Goal: Information Seeking & Learning: Learn about a topic

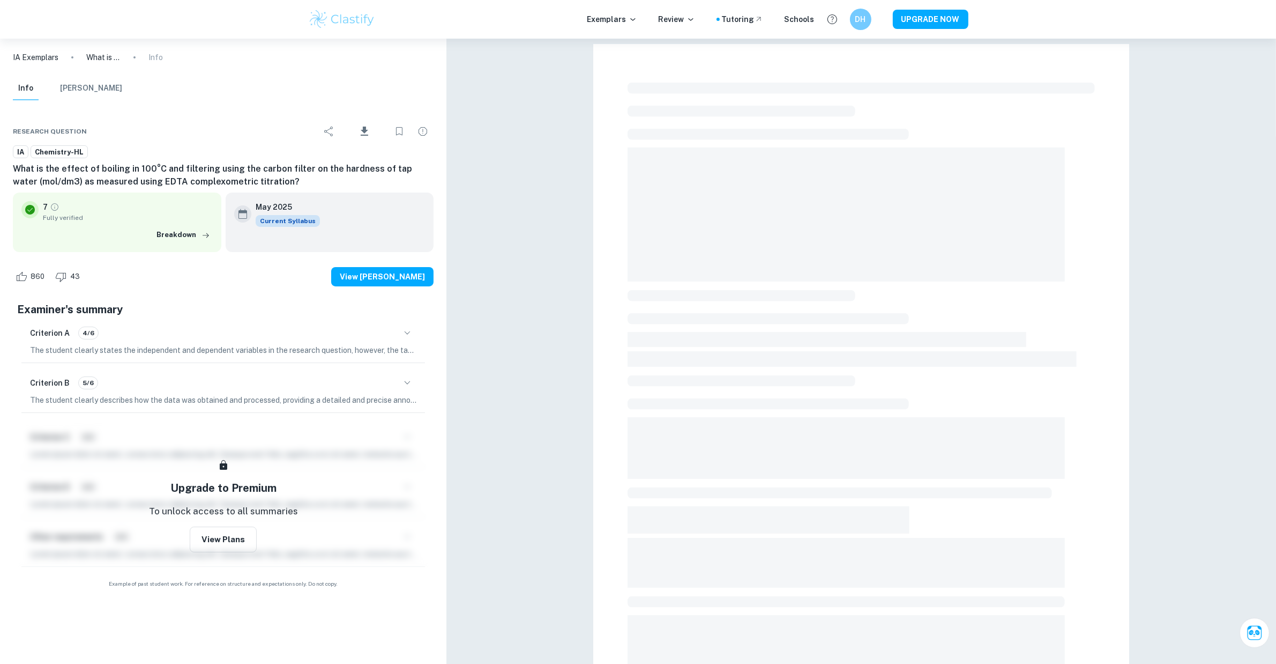
checkbox input "true"
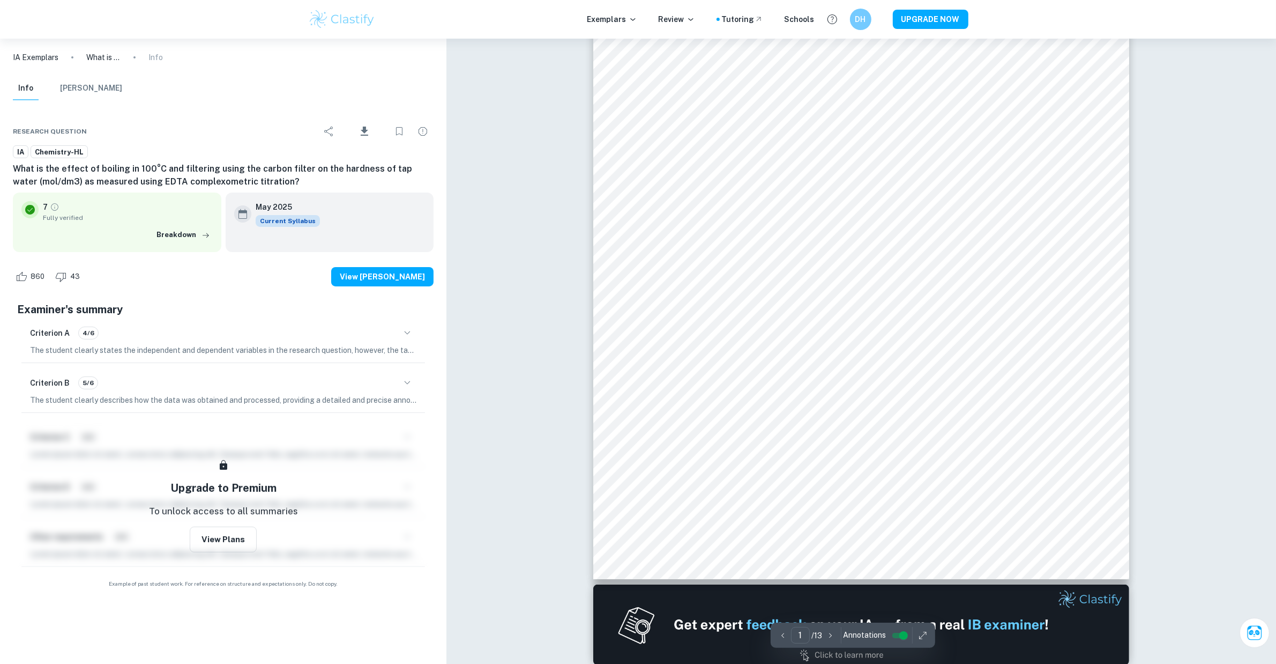
scroll to position [161, 0]
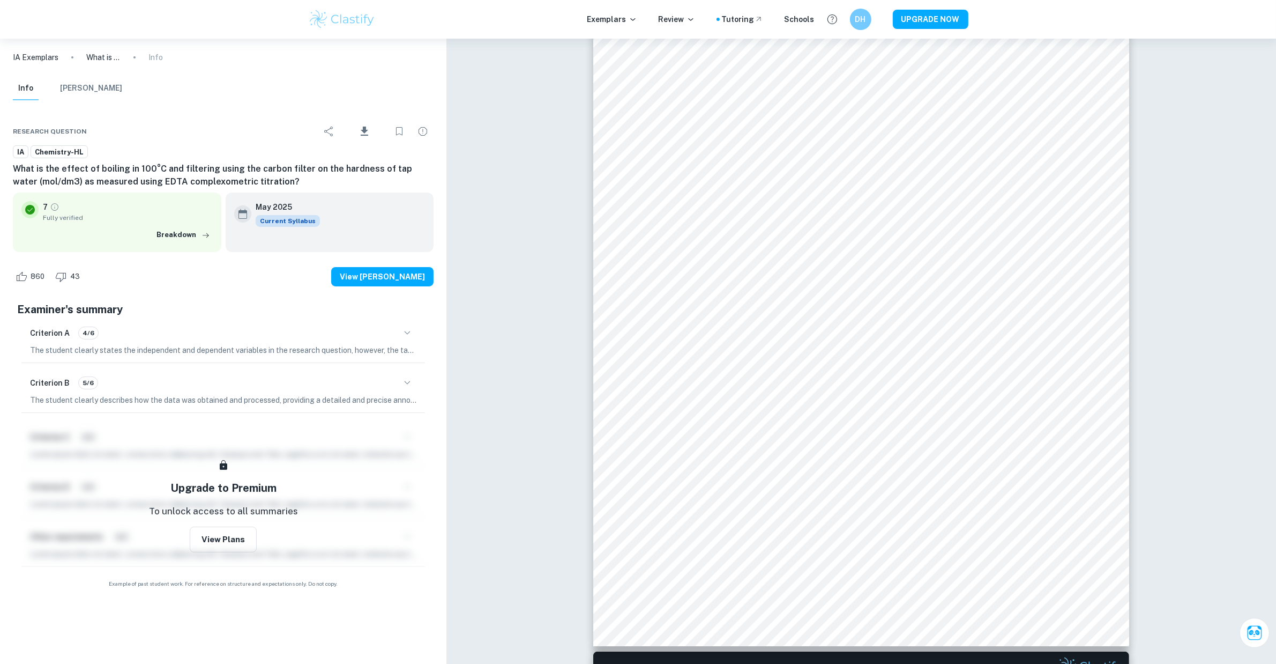
drag, startPoint x: 1271, startPoint y: 54, endPoint x: 1229, endPoint y: 87, distance: 52.7
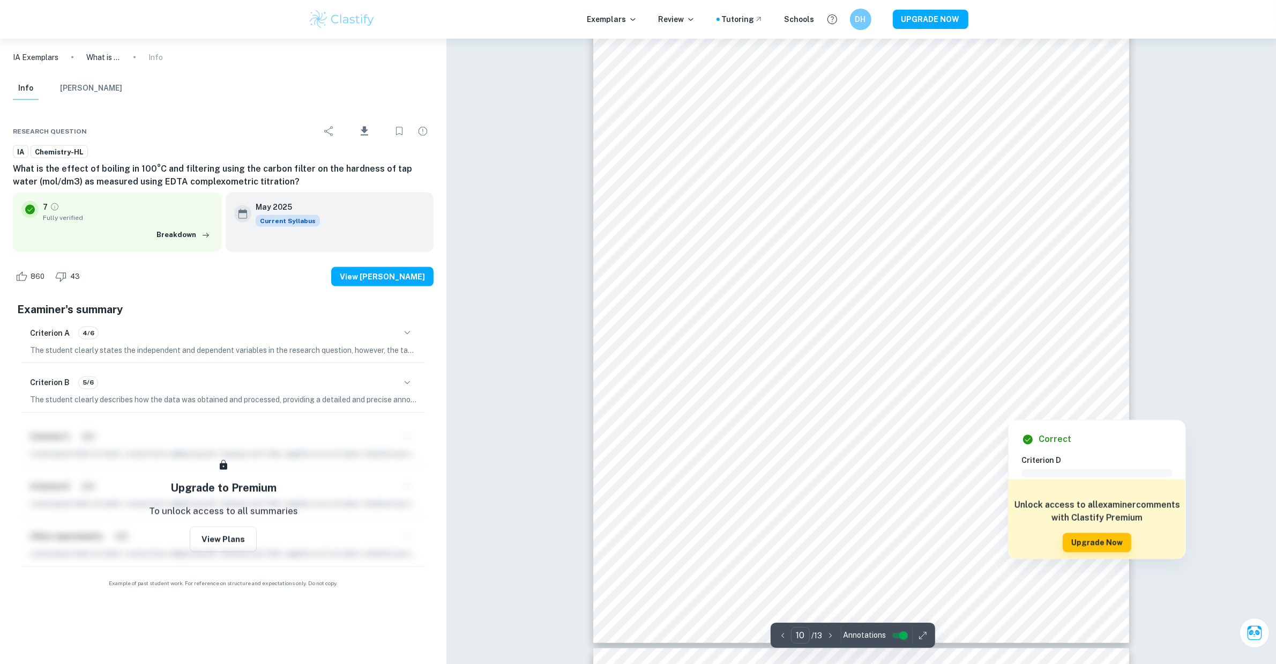
scroll to position [7286, 0]
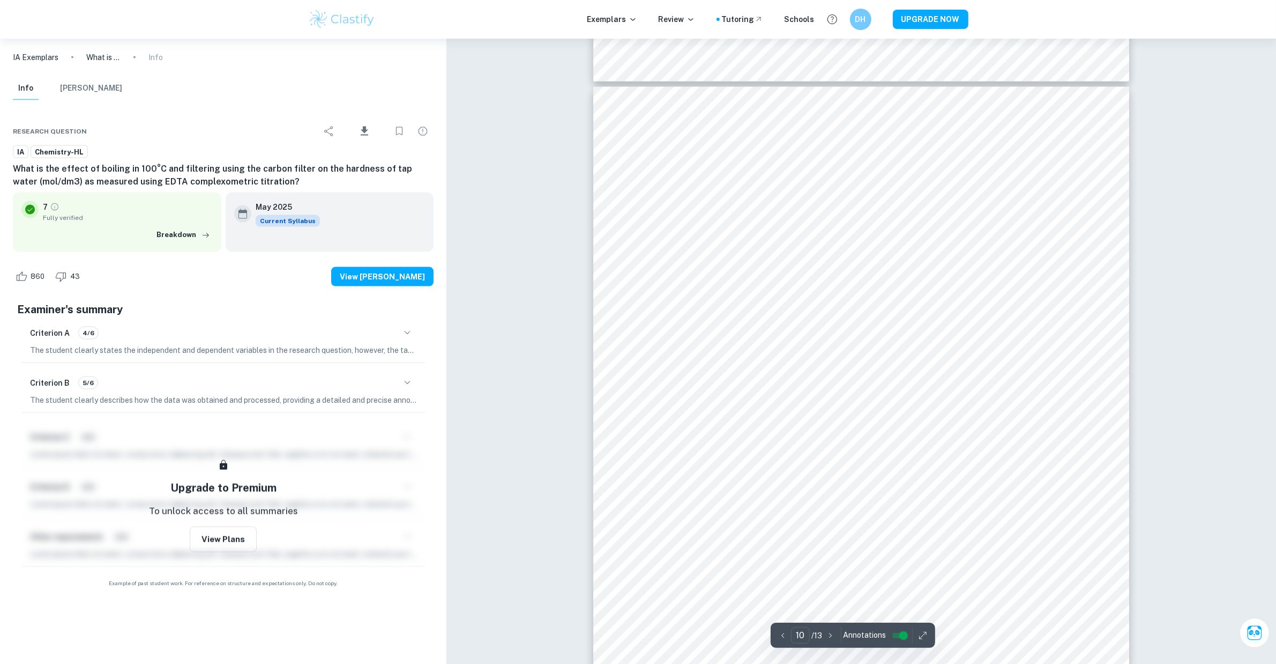
scroll to position [7219, 0]
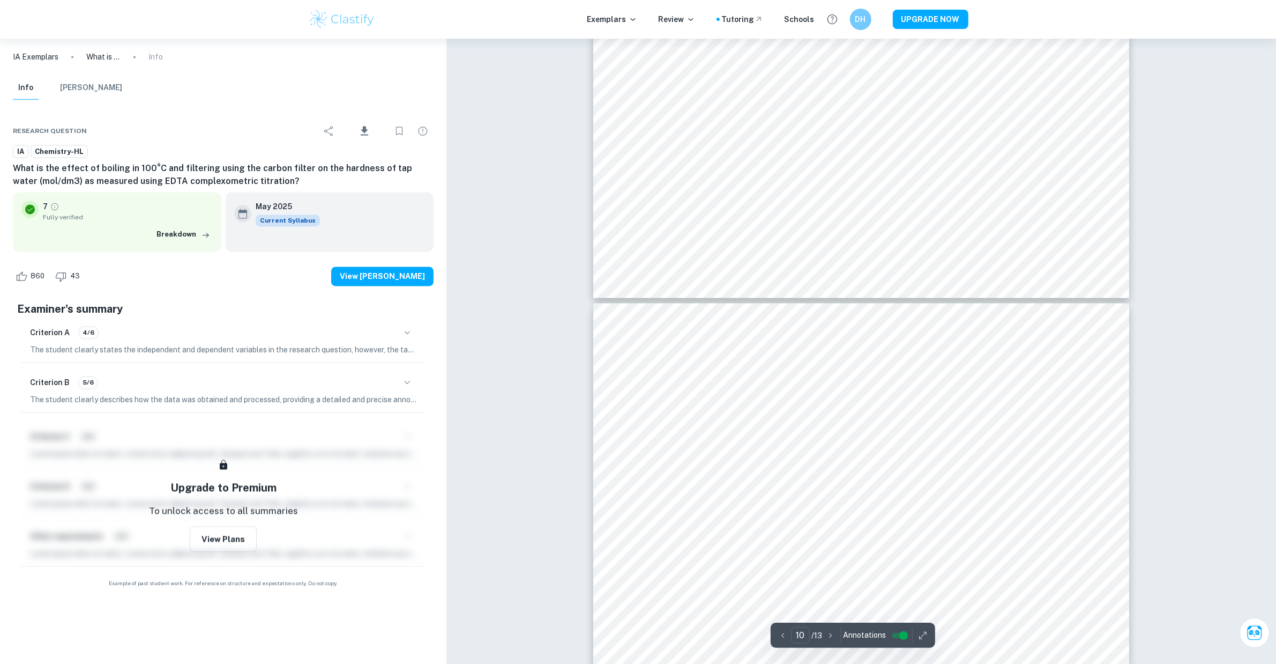
type input "11"
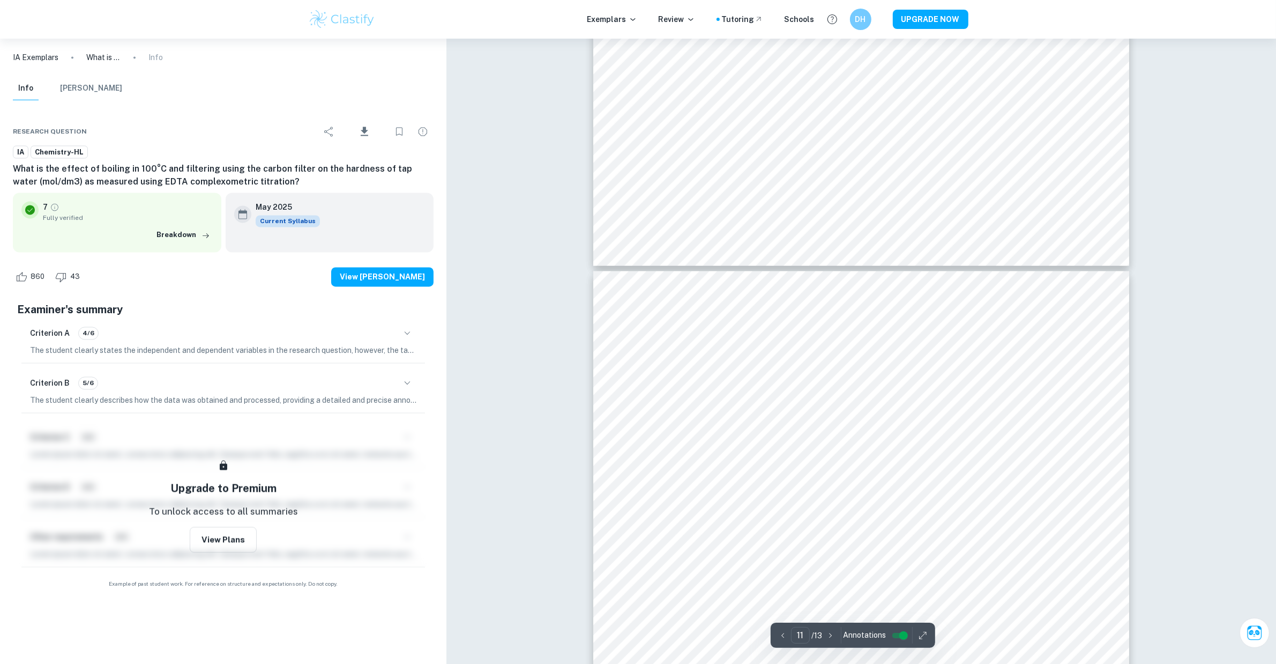
scroll to position [7621, 0]
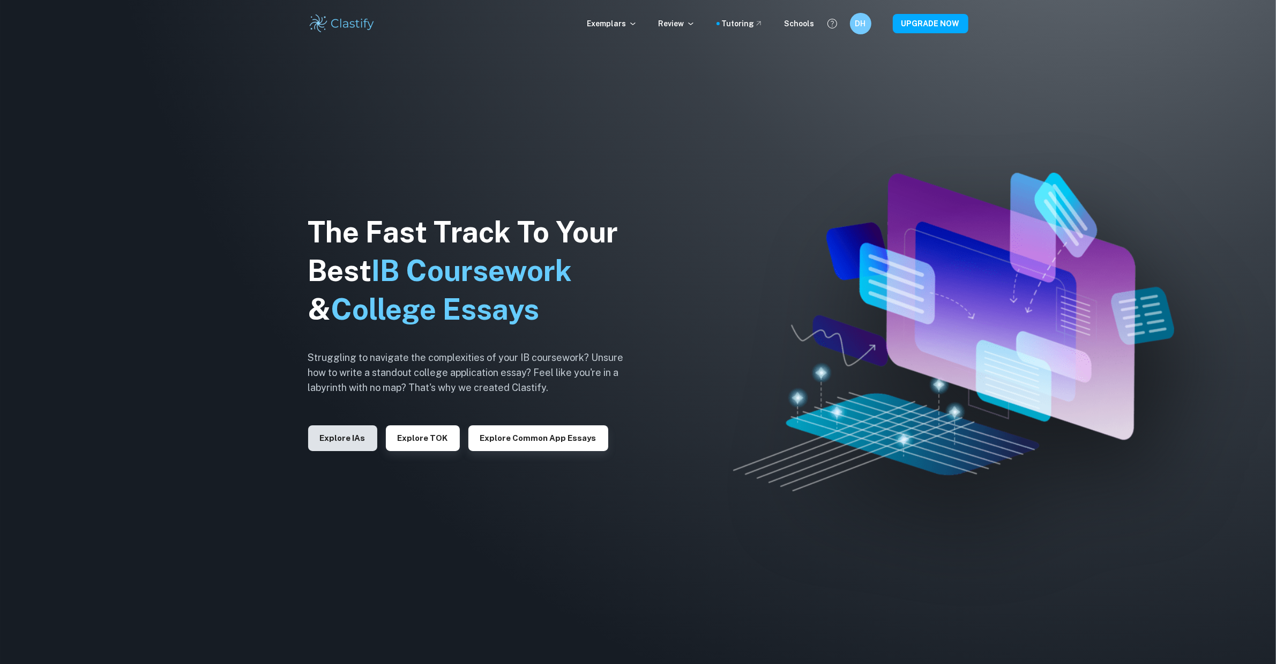
click at [363, 432] on button "Explore IAs" at bounding box center [342, 438] width 69 height 26
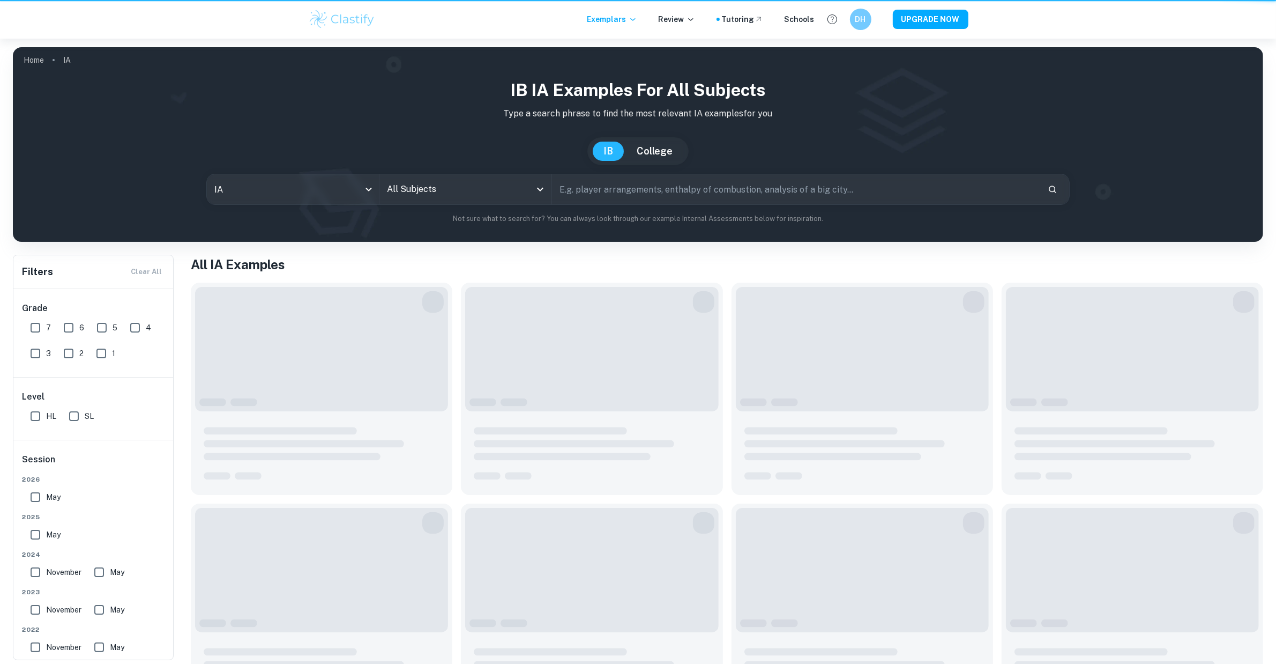
click at [355, 437] on div at bounding box center [322, 442] width 236 height 36
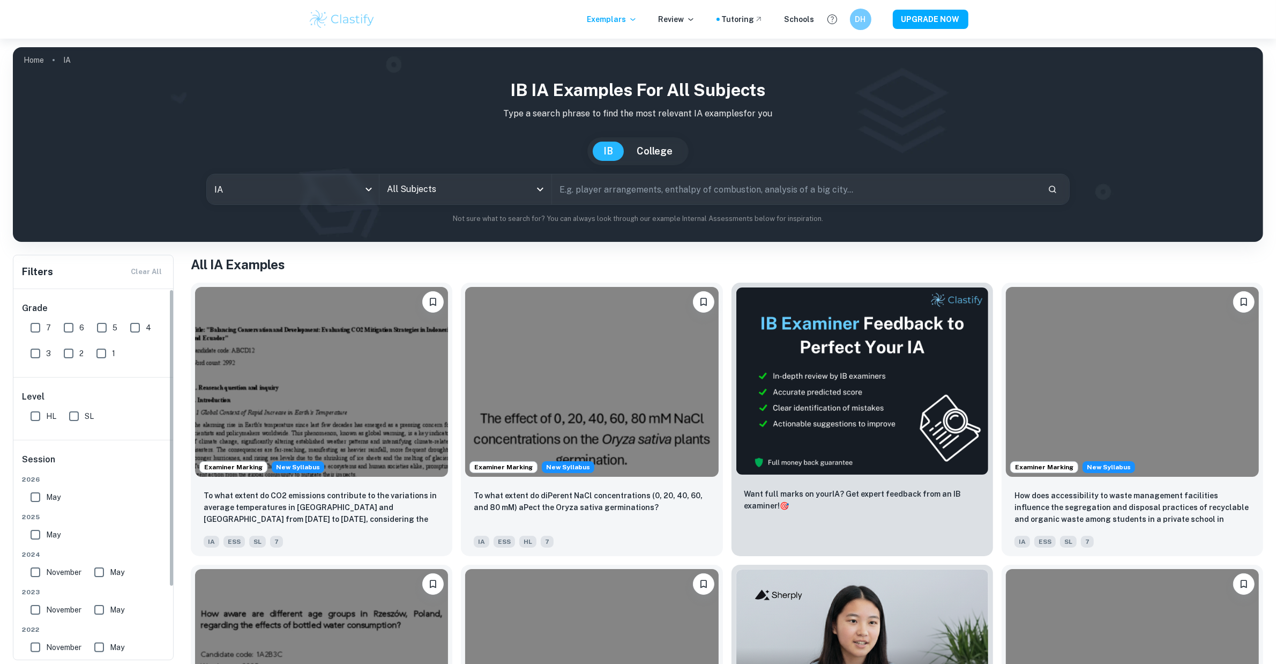
click at [33, 408] on input "HL" at bounding box center [35, 415] width 21 height 21
checkbox input "true"
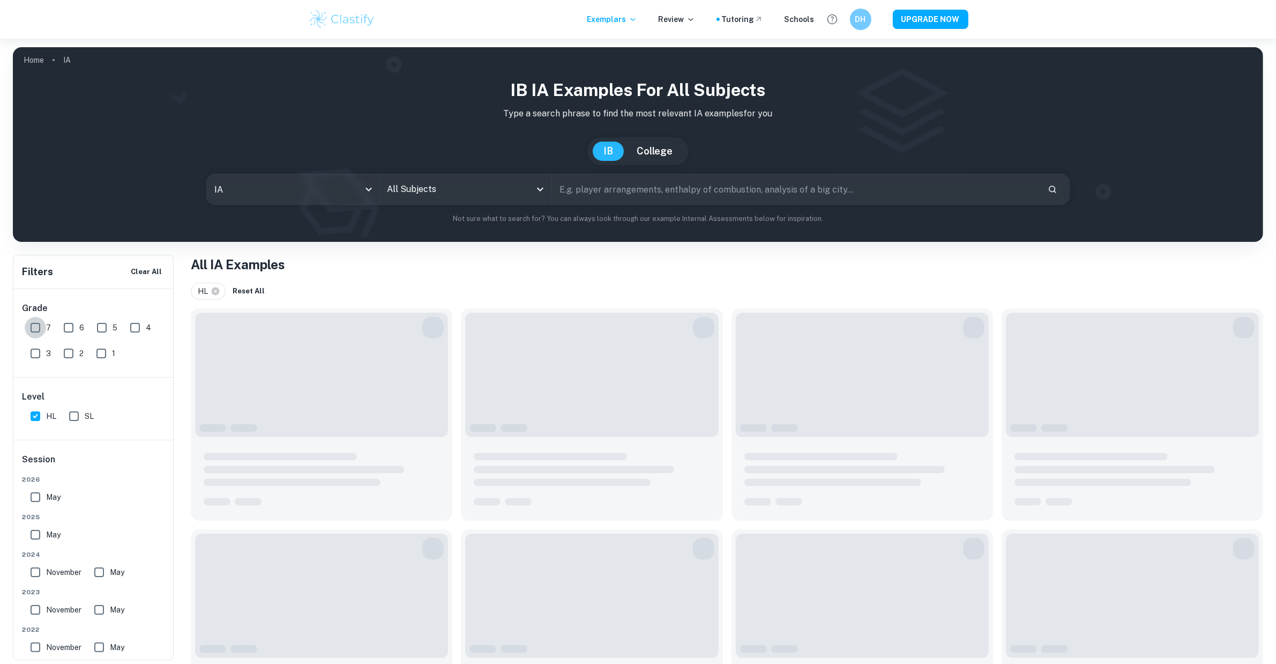
click at [41, 319] on input "7" at bounding box center [35, 327] width 21 height 21
checkbox input "true"
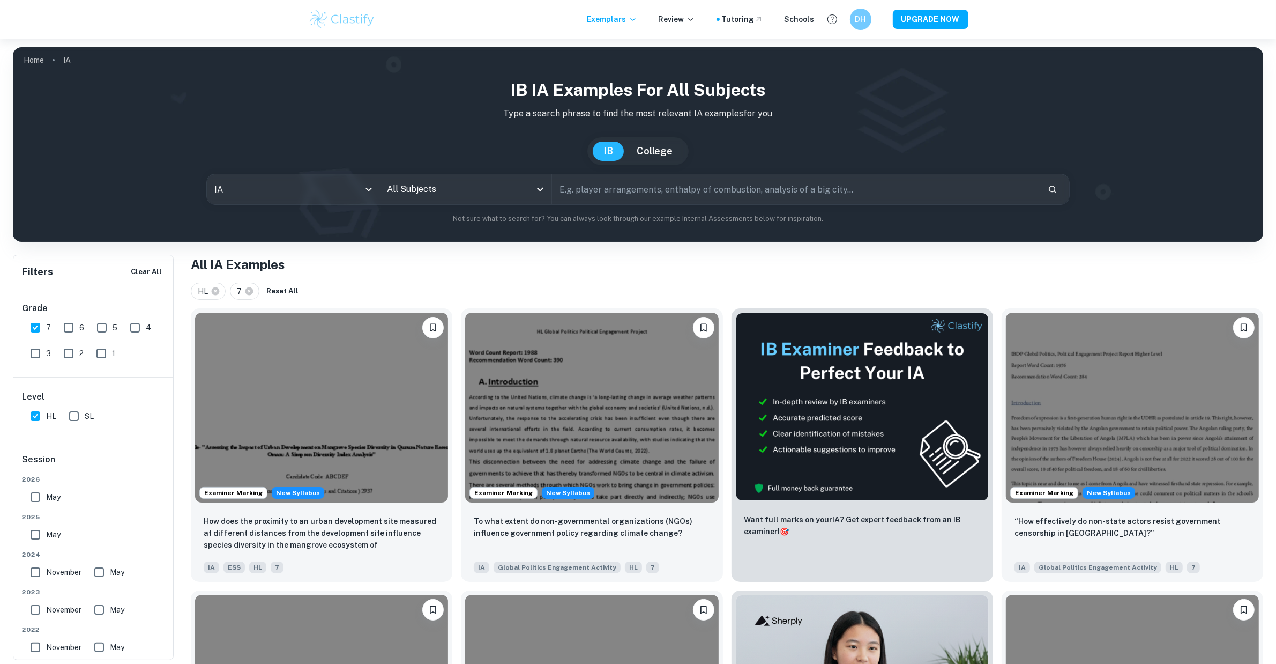
click at [451, 181] on div "All Subjects" at bounding box center [466, 189] width 172 height 30
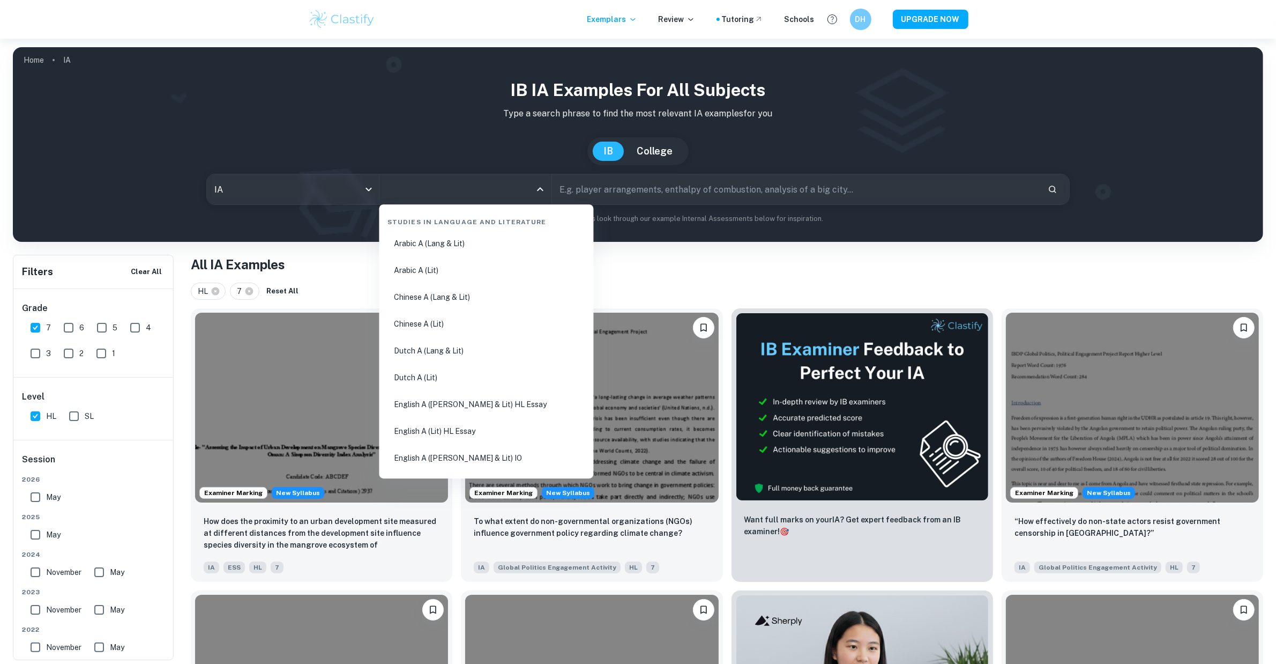
click at [464, 199] on input "All Subjects" at bounding box center [457, 189] width 146 height 20
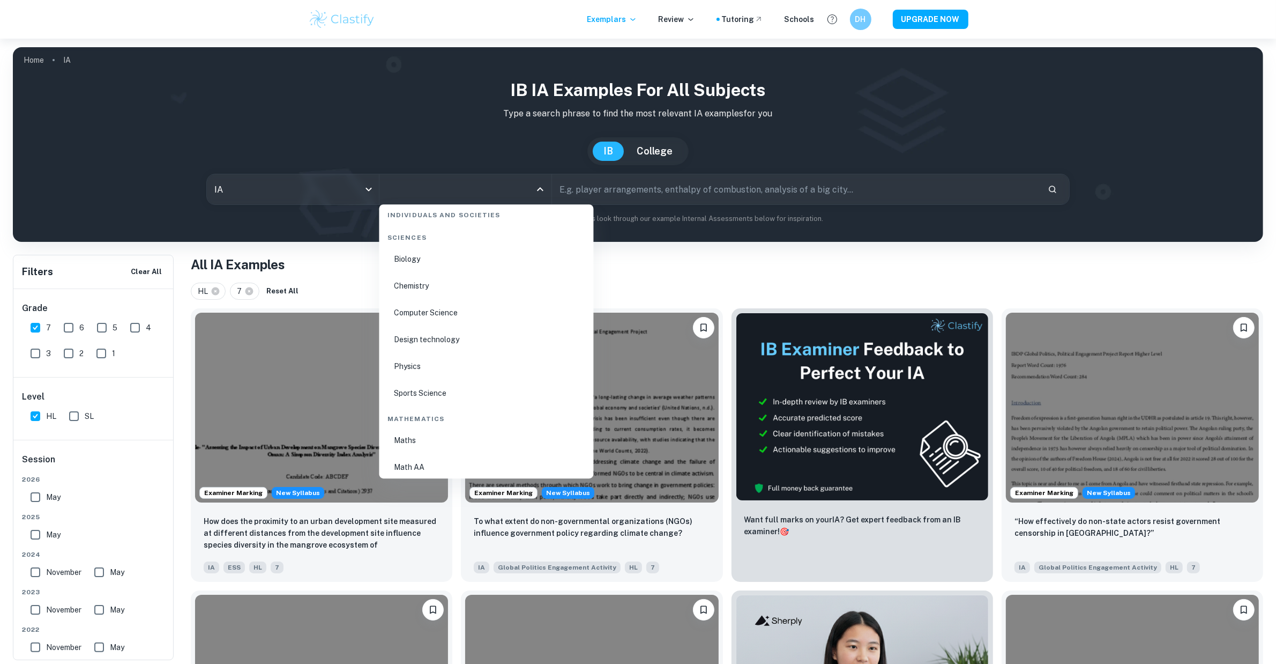
scroll to position [1631, 0]
click at [449, 301] on li "Chemistry" at bounding box center [487, 308] width 206 height 25
type input "Chemistry"
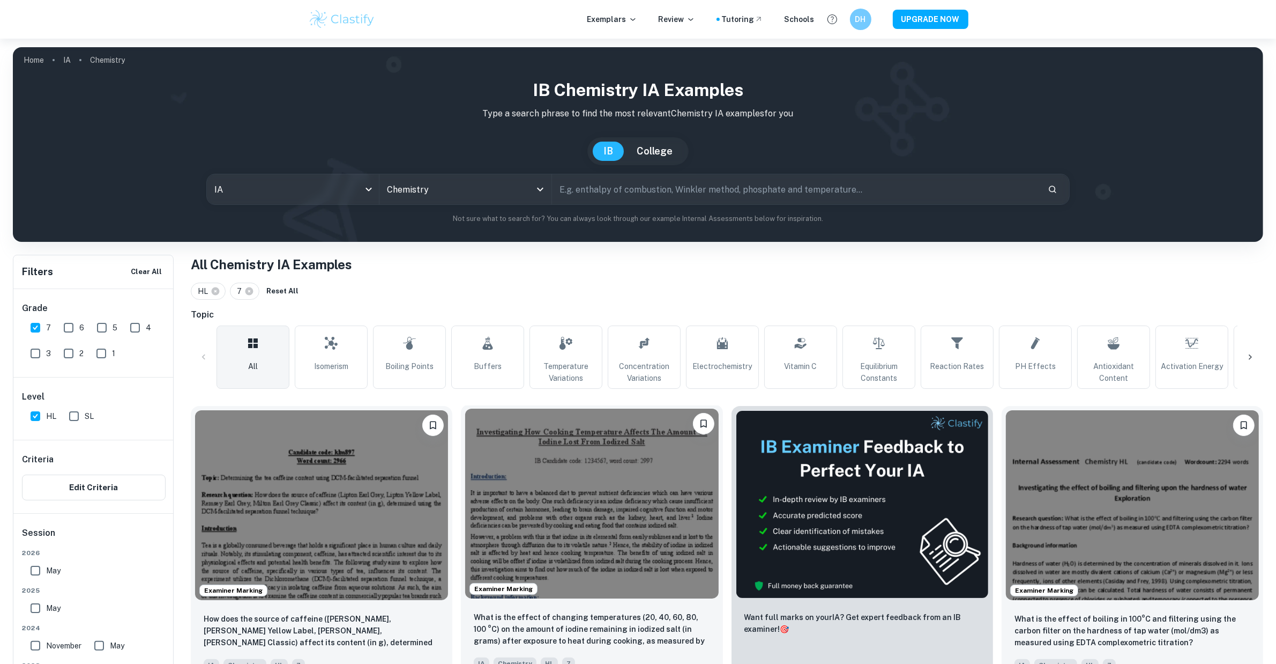
scroll to position [134, 0]
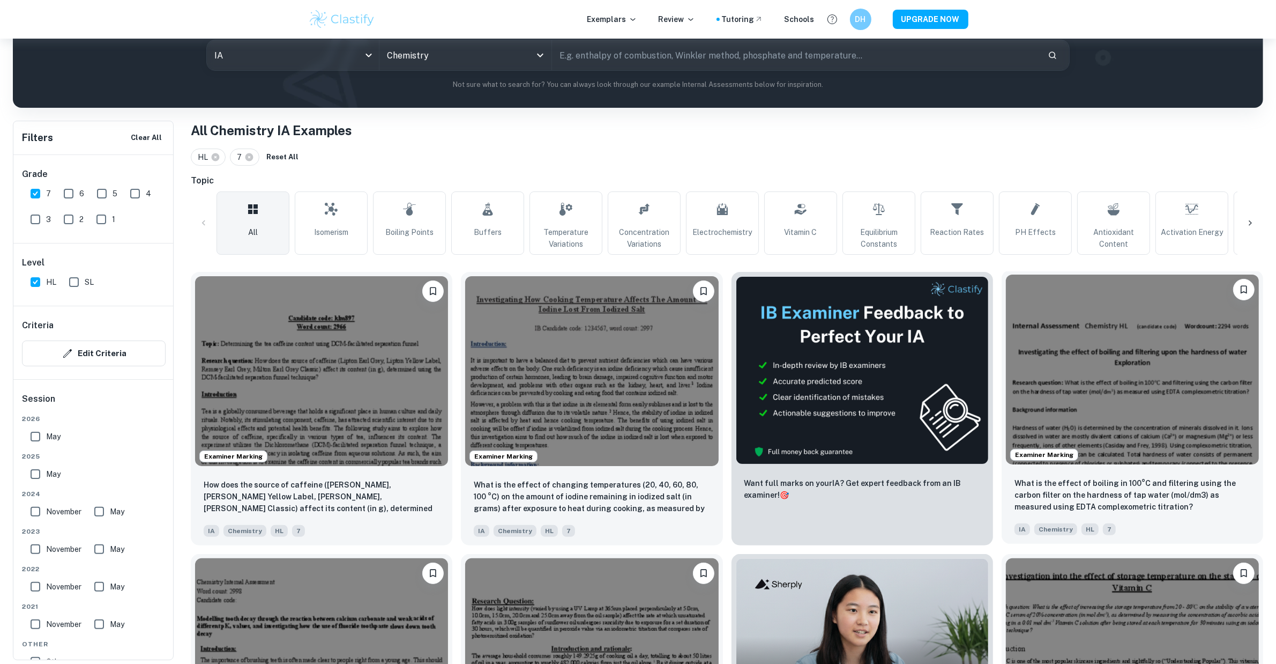
click at [1155, 382] on img at bounding box center [1132, 369] width 253 height 190
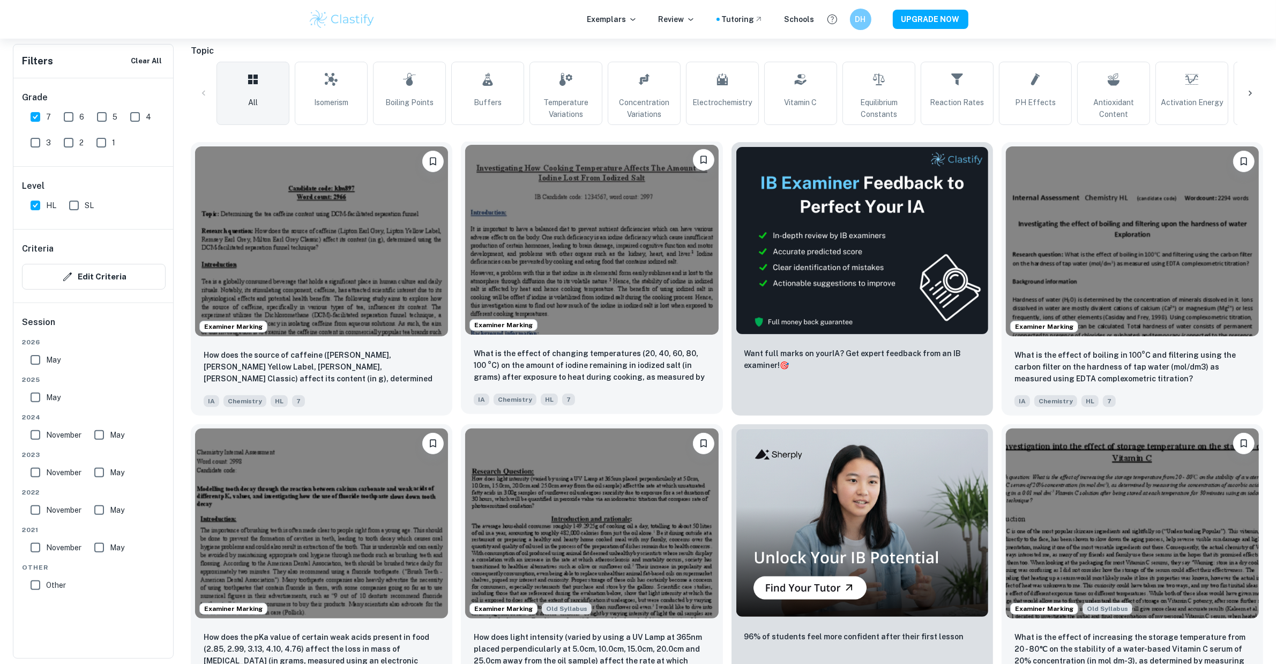
scroll to position [268, 0]
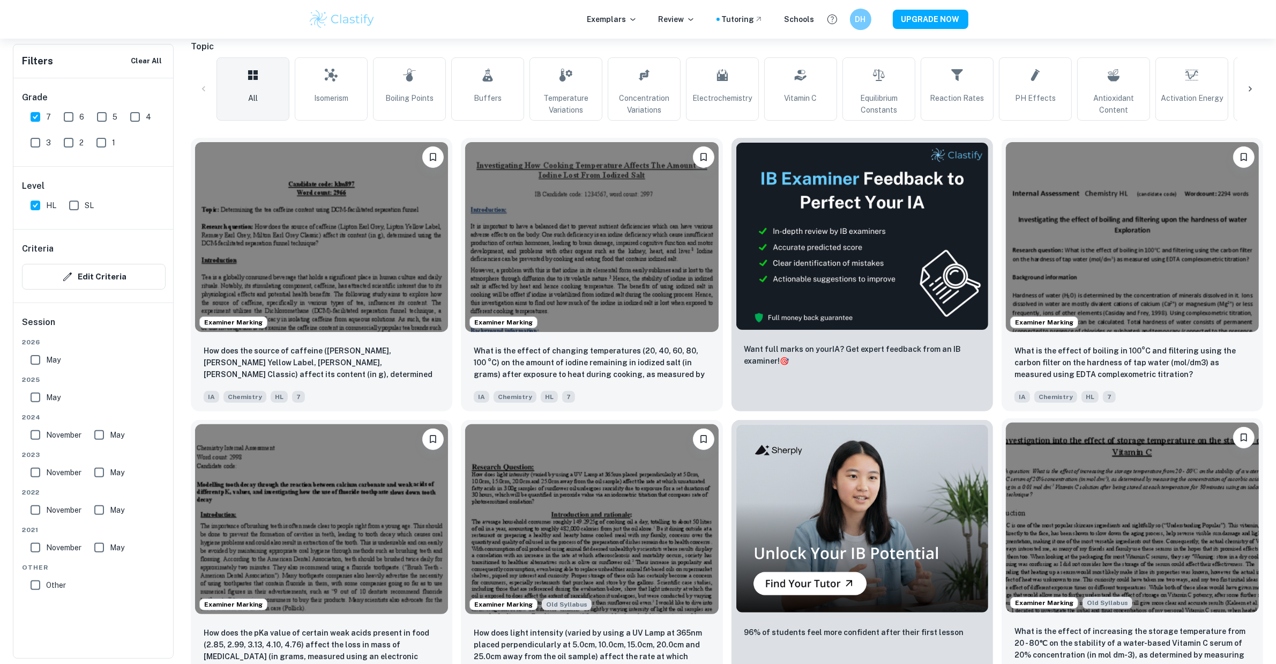
click at [1170, 484] on img at bounding box center [1132, 517] width 253 height 190
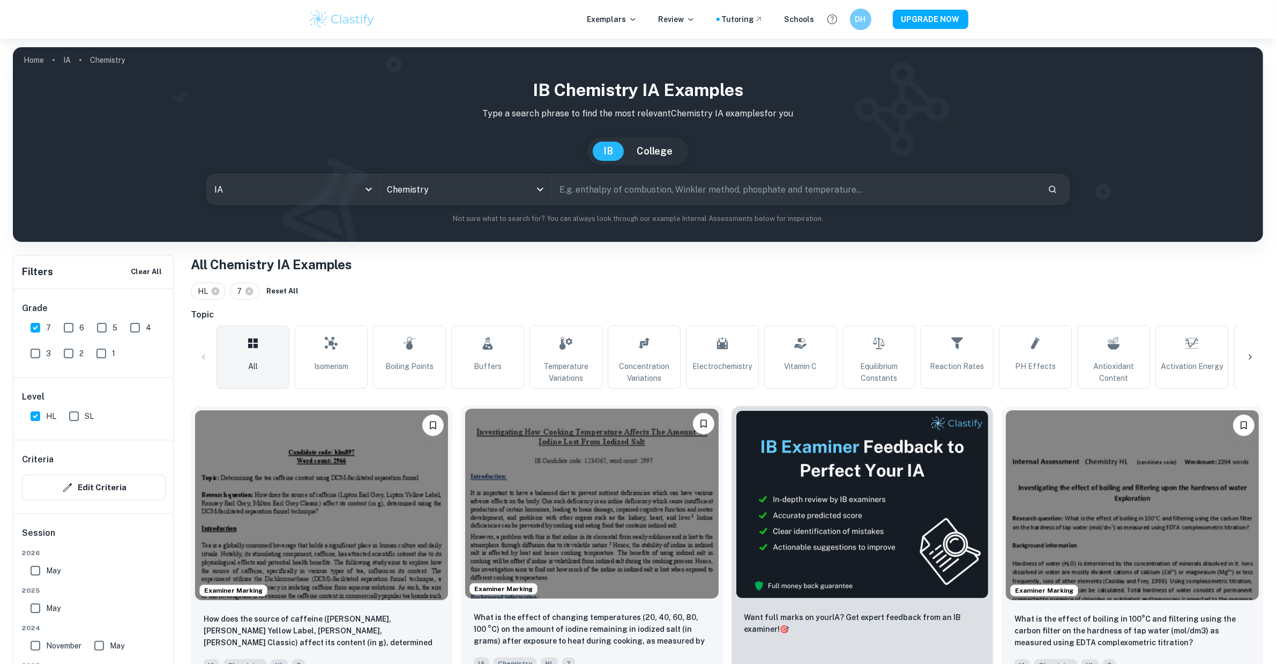
scroll to position [268, 0]
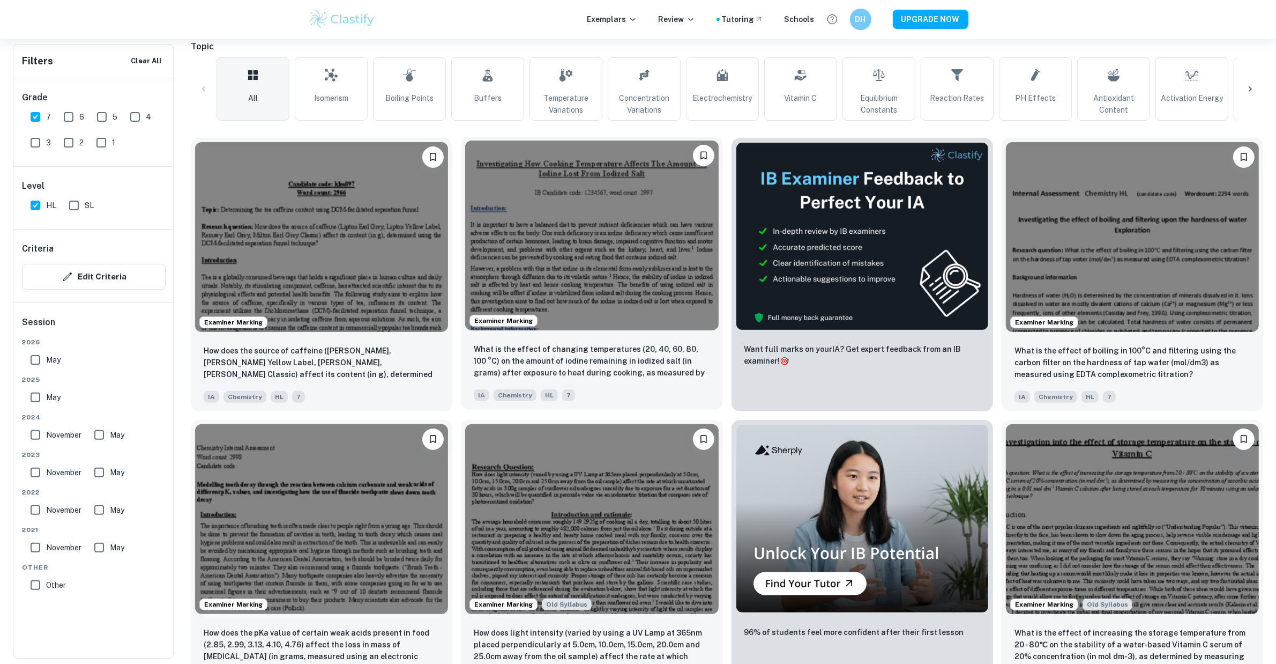
click at [593, 286] on img at bounding box center [591, 235] width 253 height 190
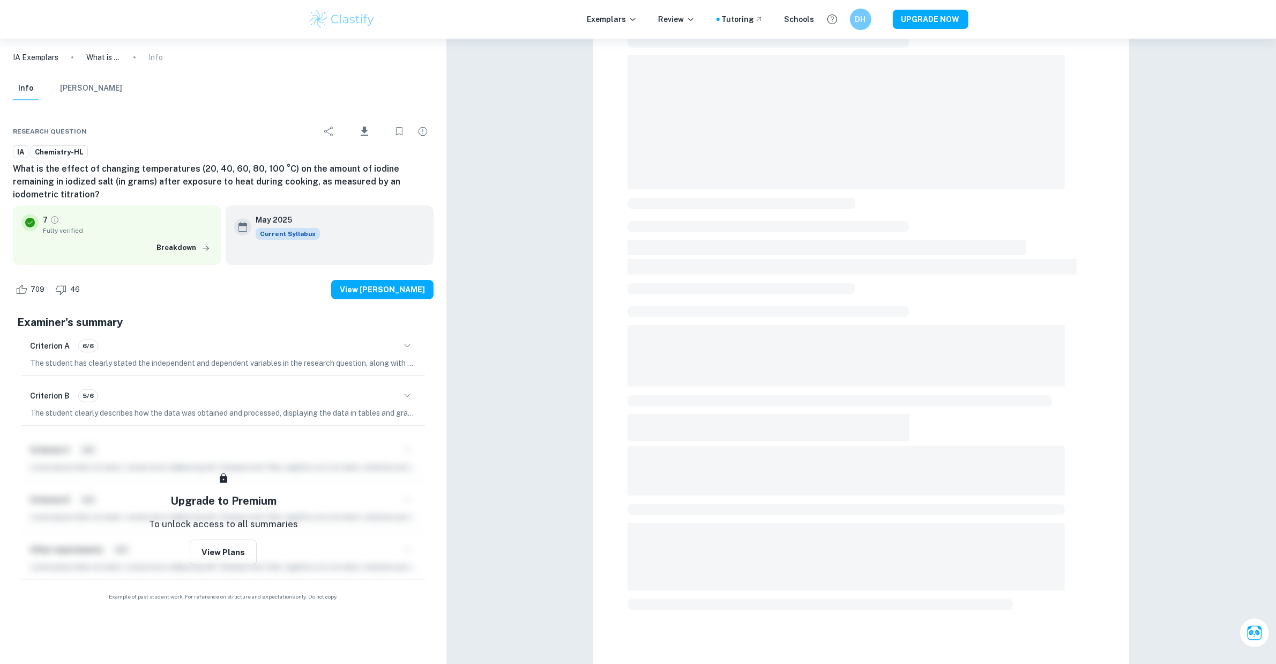
scroll to position [144, 0]
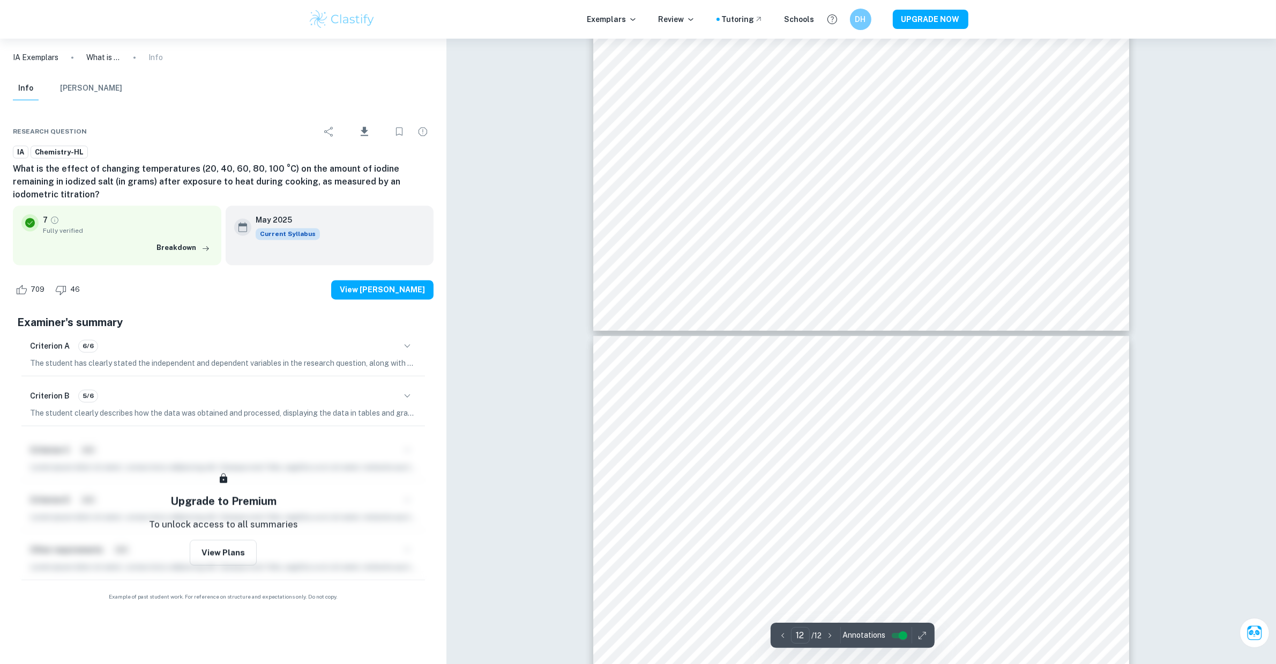
type input "11"
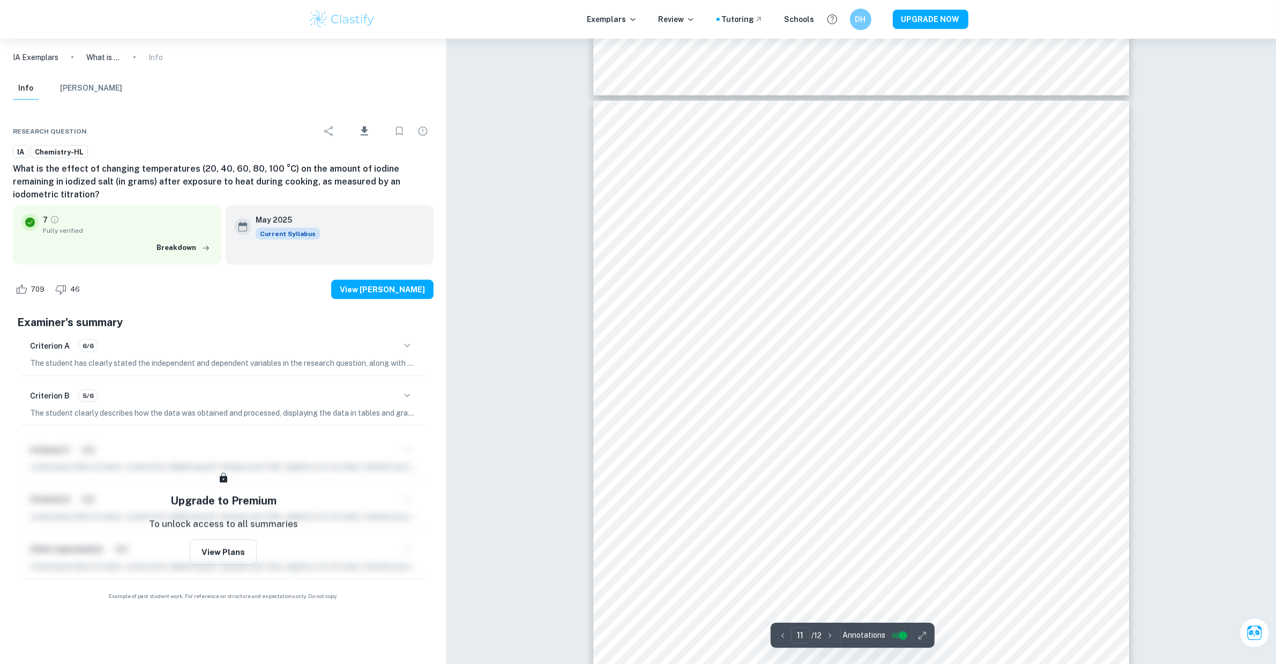
scroll to position [7069, 0]
